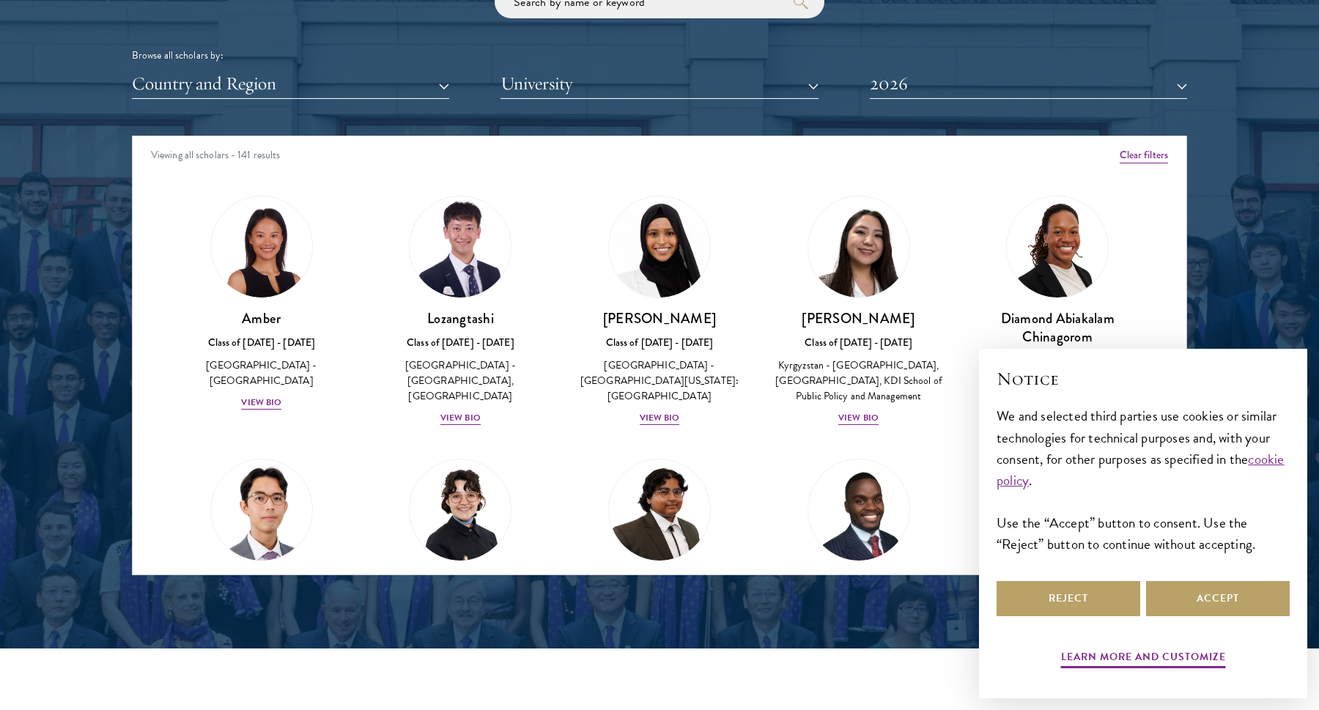
scroll to position [1232, 0]
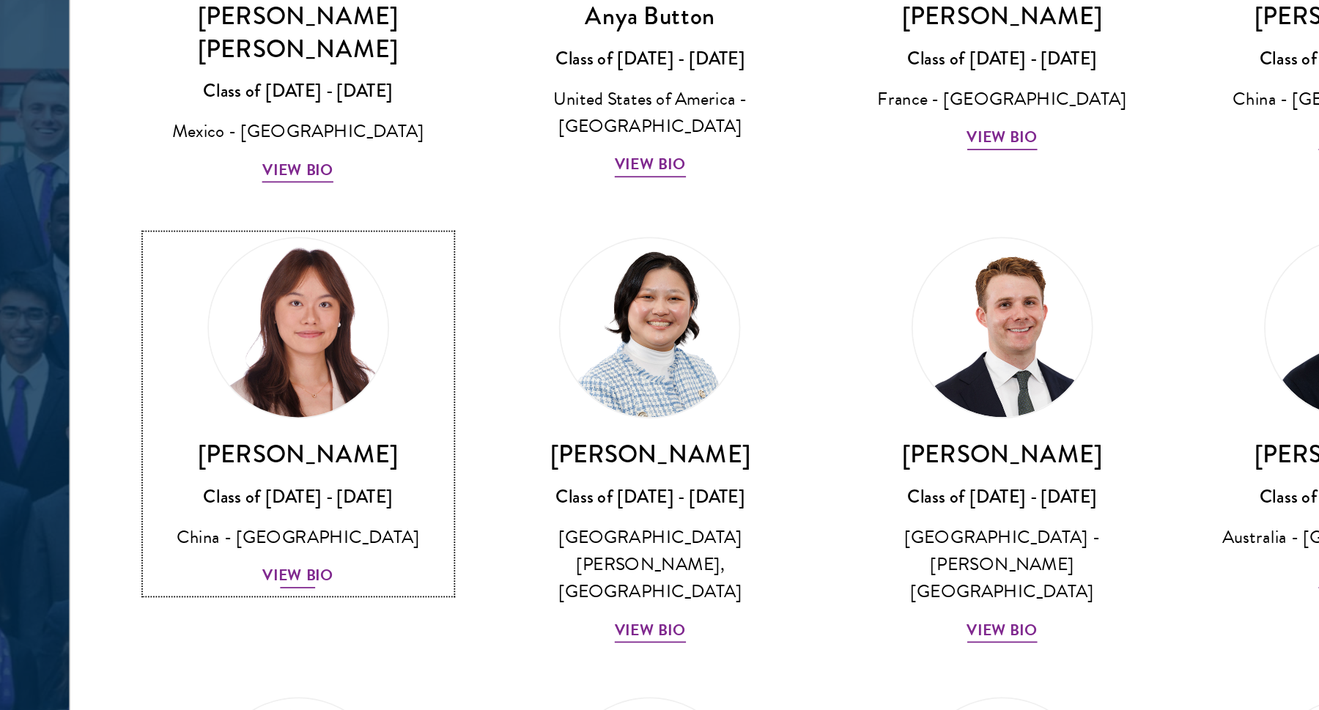
click at [264, 457] on div "View Bio" at bounding box center [261, 464] width 40 height 14
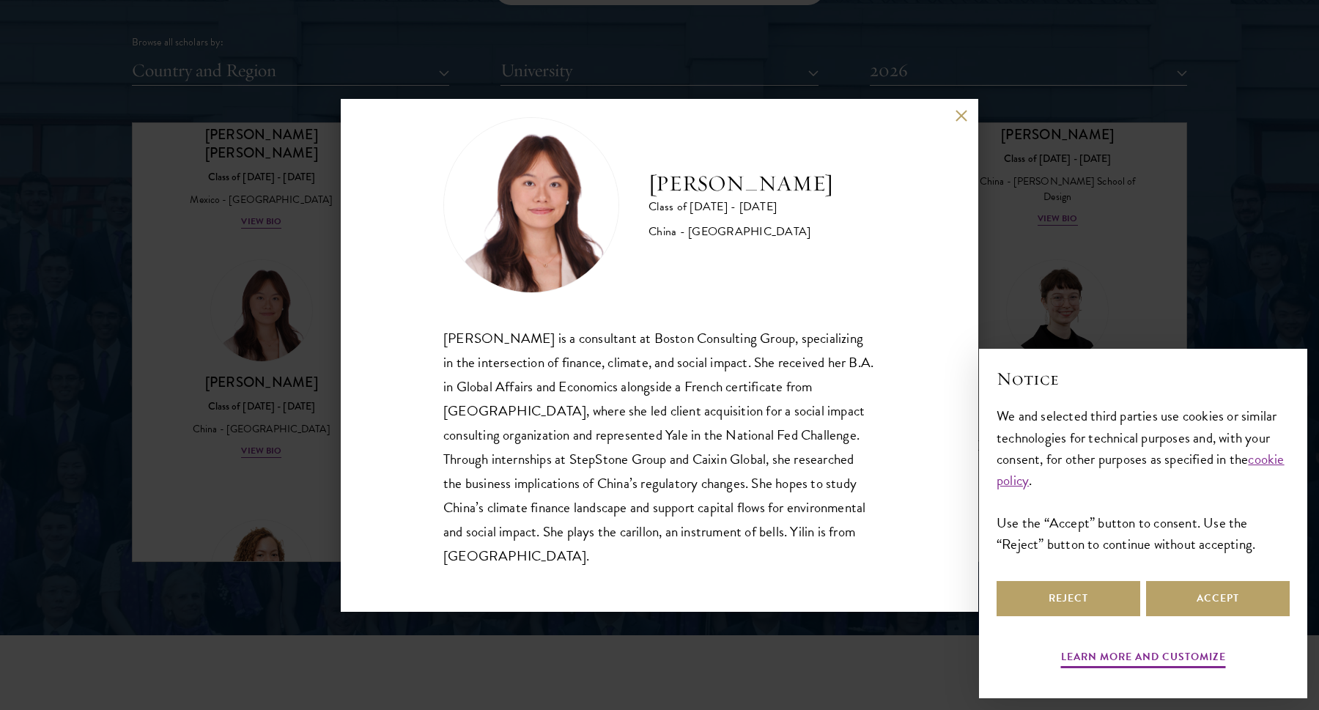
scroll to position [1823, 0]
click at [240, 301] on div "[PERSON_NAME] Class of [DATE] - [DATE] [GEOGRAPHIC_DATA] - [GEOGRAPHIC_DATA] [P…" at bounding box center [659, 355] width 1319 height 710
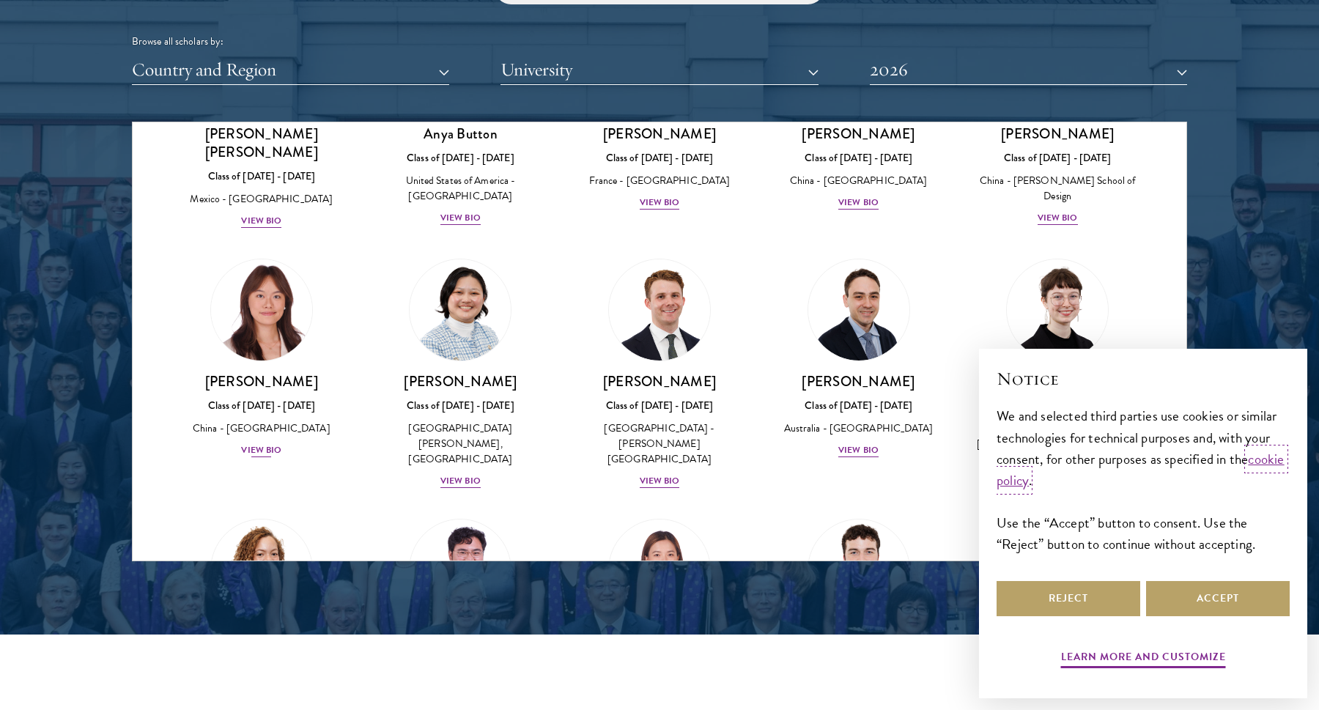
scroll to position [1197, 0]
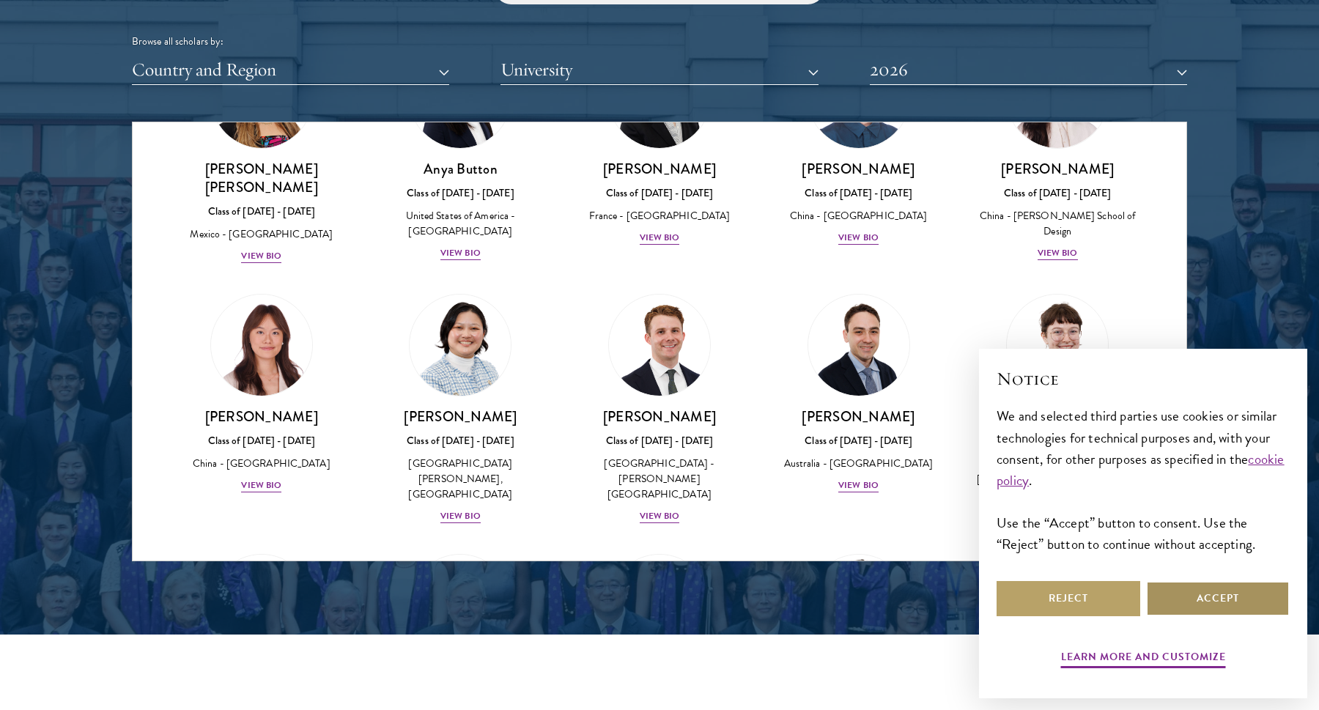
click at [1171, 610] on button "Accept" at bounding box center [1218, 598] width 144 height 35
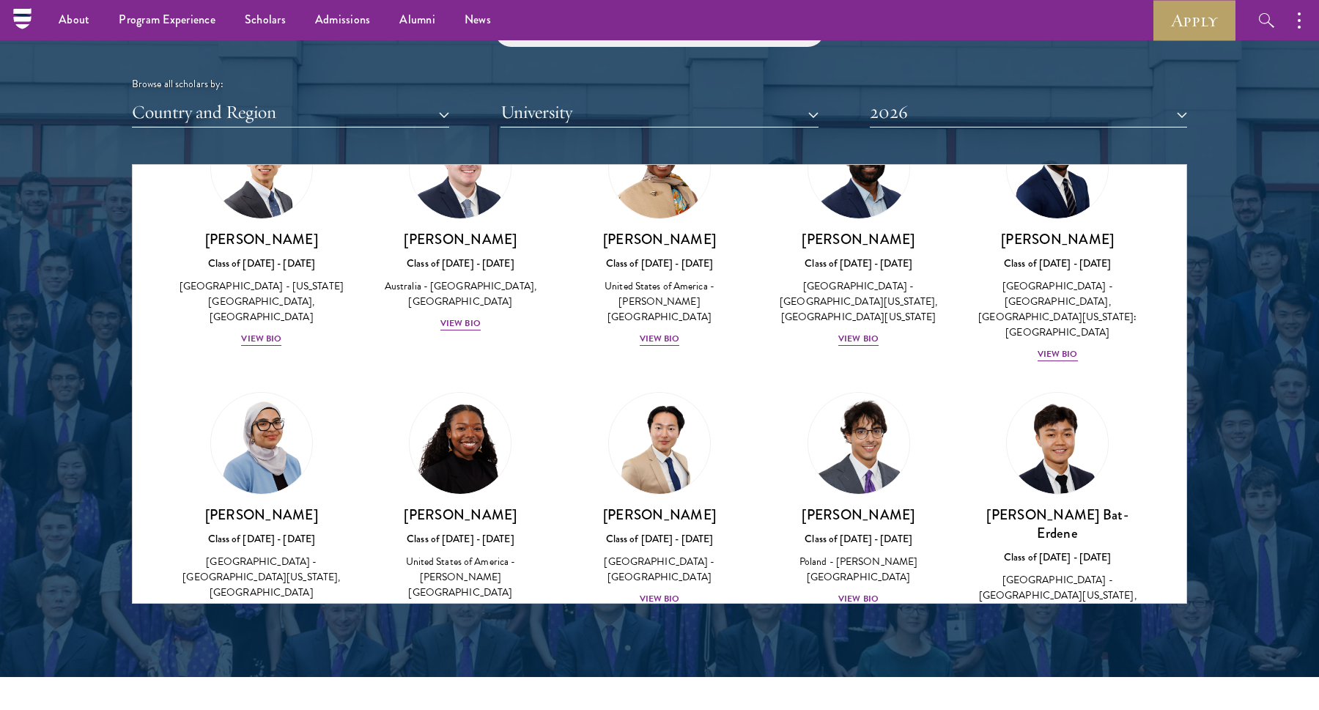
scroll to position [0, 0]
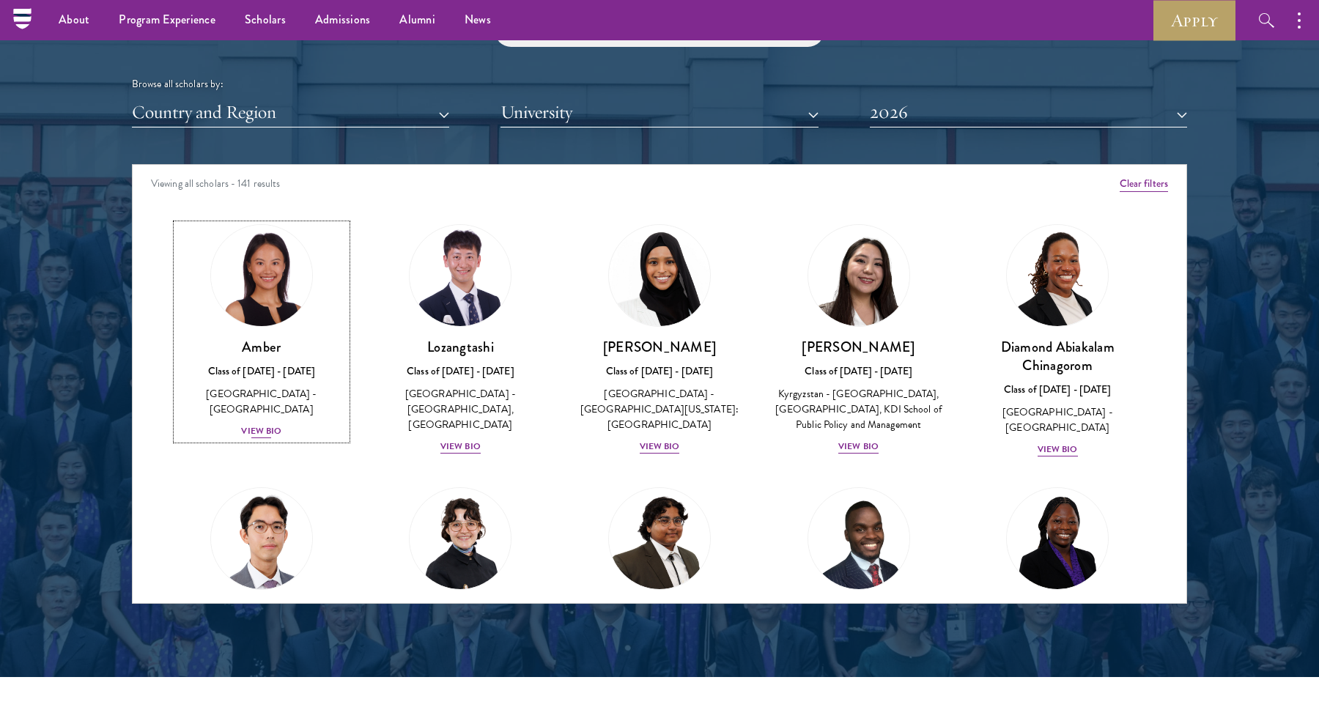
click at [260, 314] on img at bounding box center [261, 275] width 111 height 111
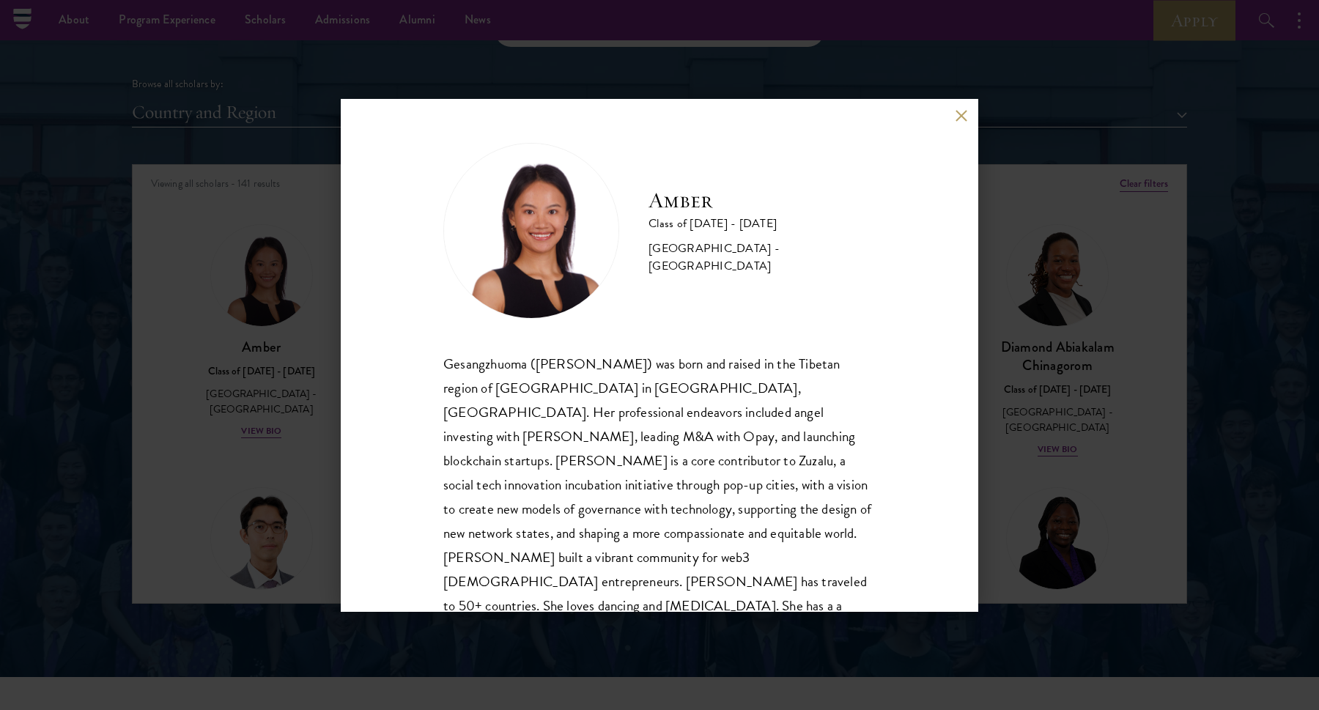
click at [260, 319] on div "Amber Class of [DATE] - [DATE] [GEOGRAPHIC_DATA] - [GEOGRAPHIC_DATA] Gesangzhuo…" at bounding box center [659, 355] width 1319 height 710
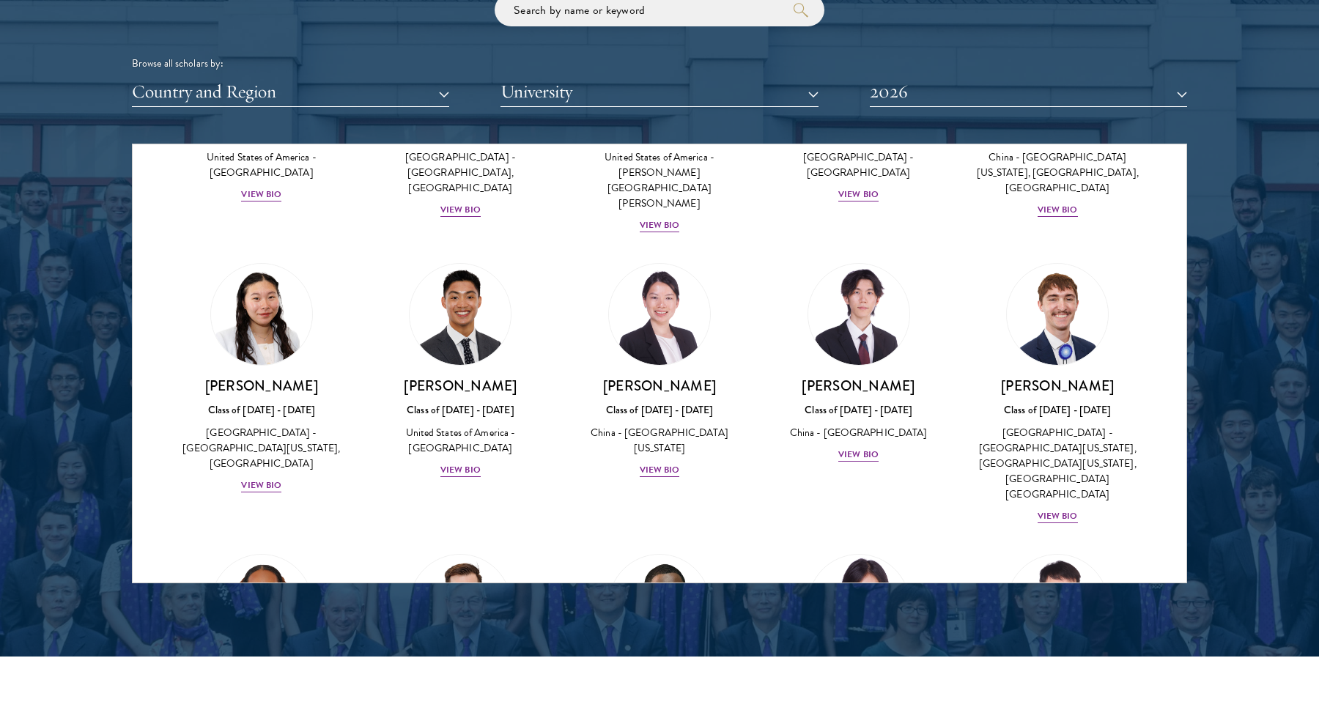
scroll to position [6558, 0]
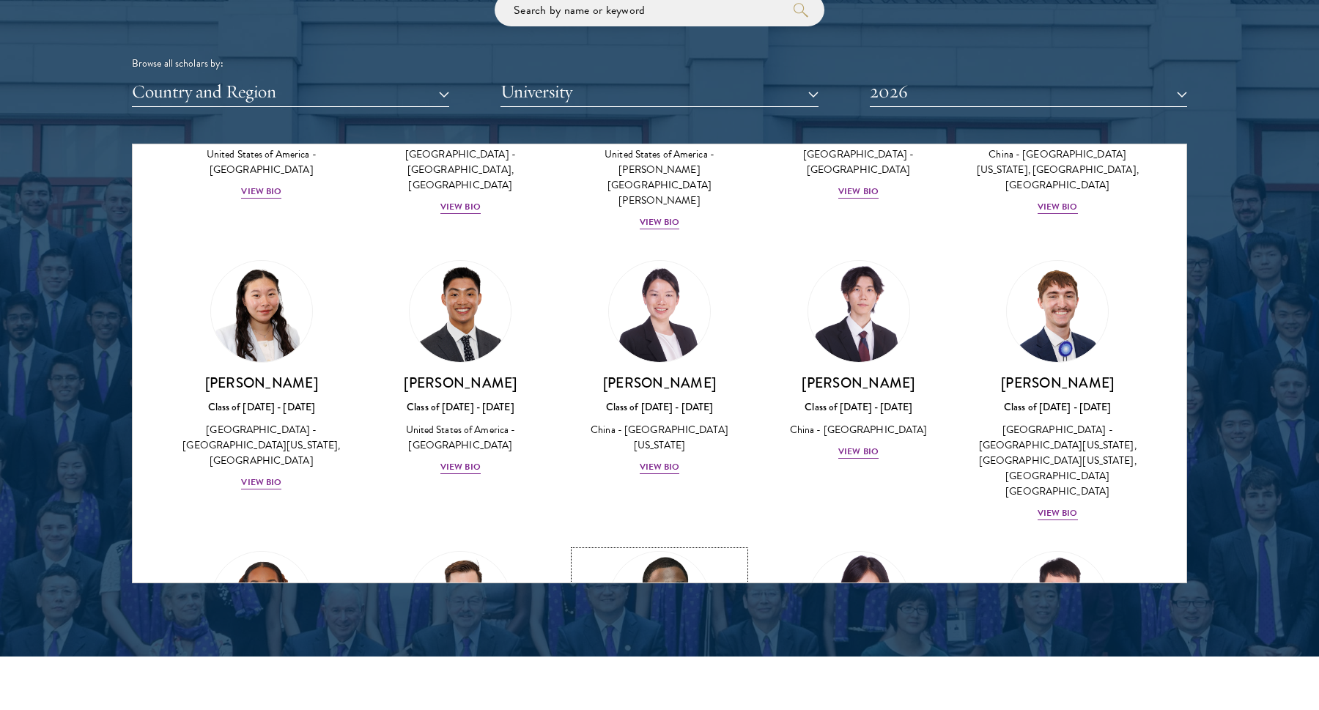
click at [677, 546] on img at bounding box center [659, 601] width 111 height 111
